Goal: Transaction & Acquisition: Obtain resource

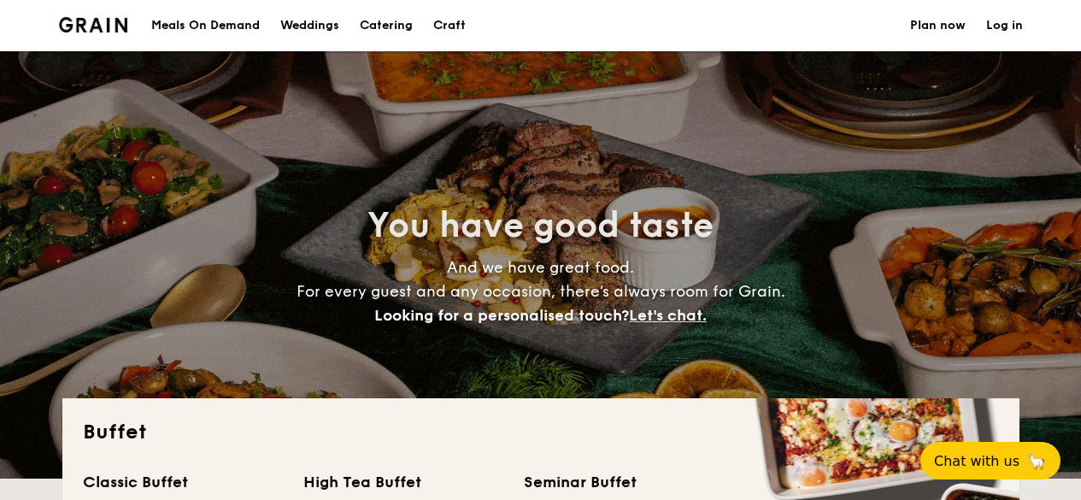
select select
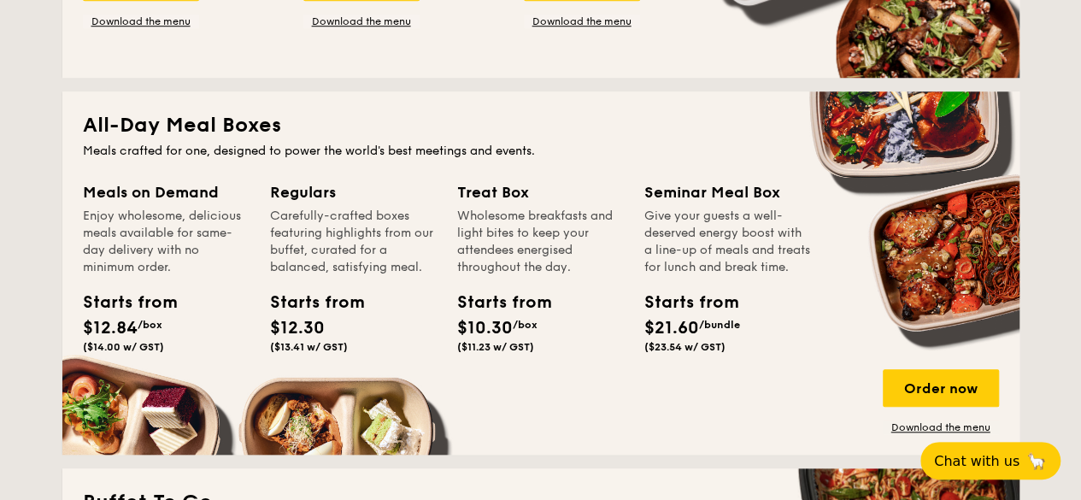
scroll to position [256, 0]
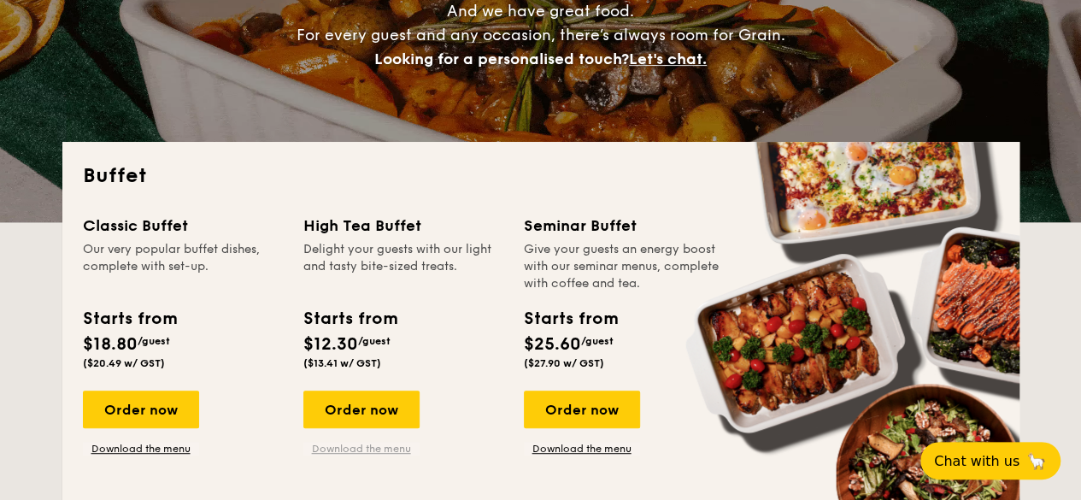
click at [386, 450] on link "Download the menu" at bounding box center [361, 449] width 116 height 14
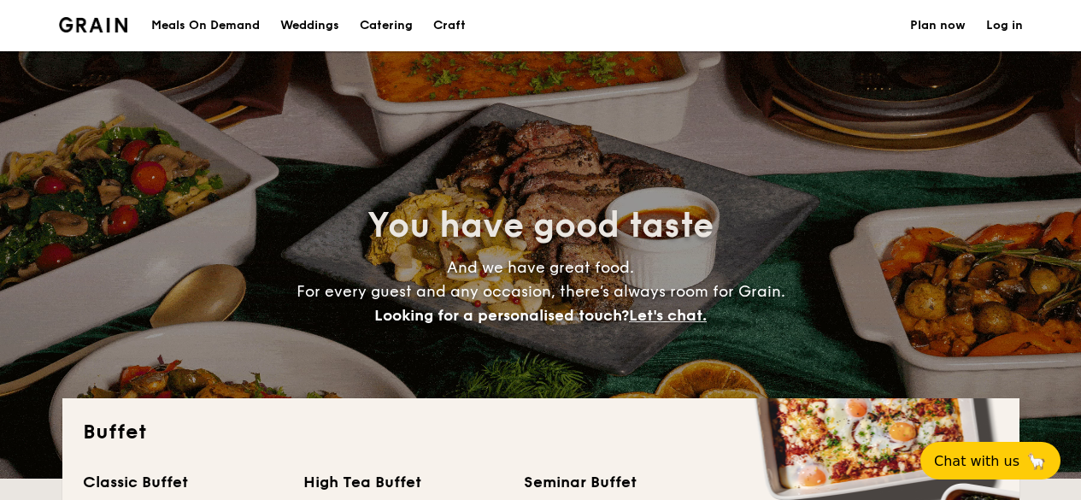
select select
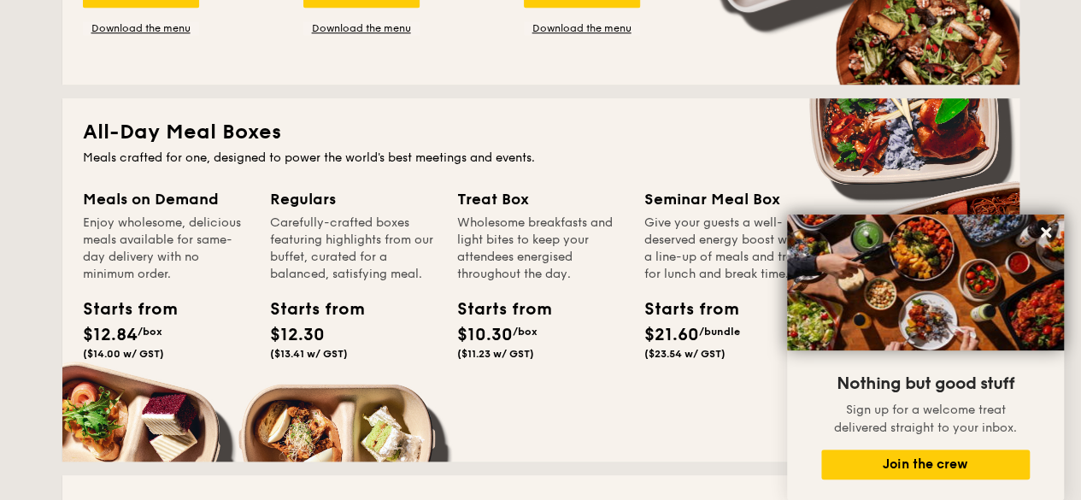
scroll to position [598, 0]
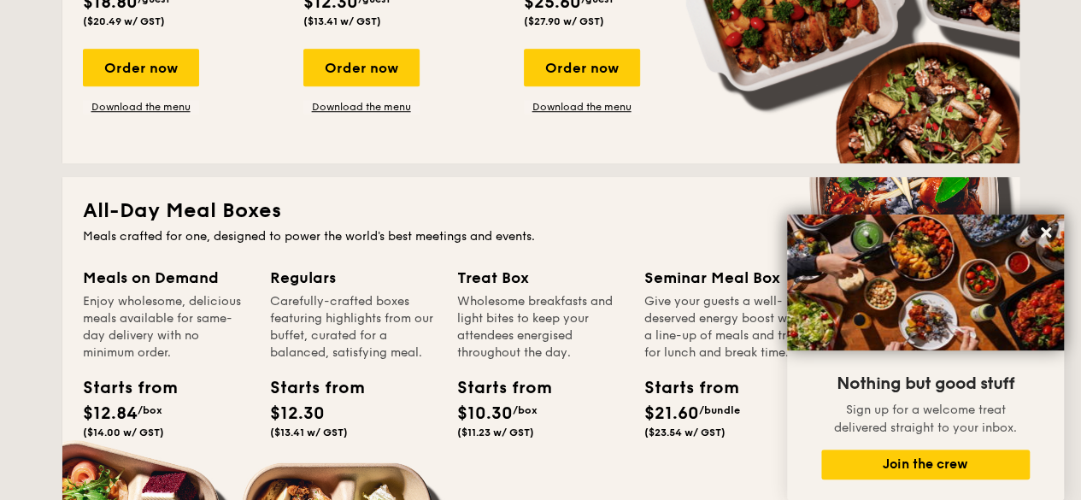
click at [650, 124] on div "Classic Buffet Our very popular buffet dishes, complete with set-up. Starts fro…" at bounding box center [541, 7] width 916 height 271
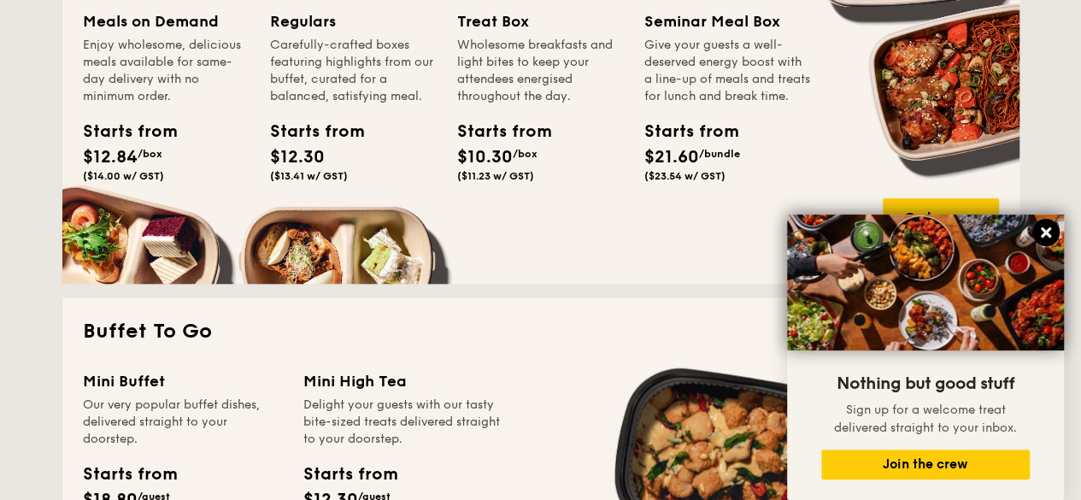
click at [1053, 228] on icon at bounding box center [1046, 232] width 15 height 15
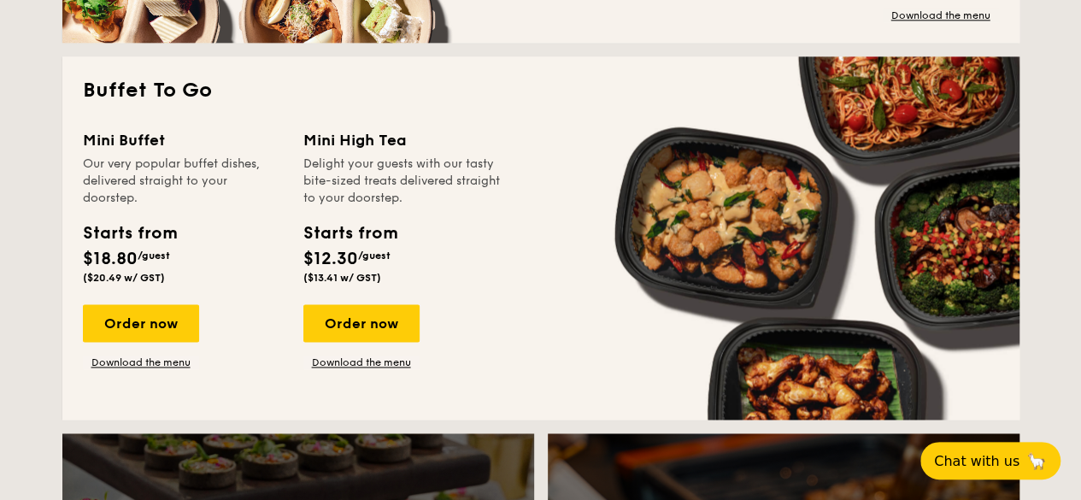
scroll to position [1282, 0]
